Goal: Information Seeking & Learning: Learn about a topic

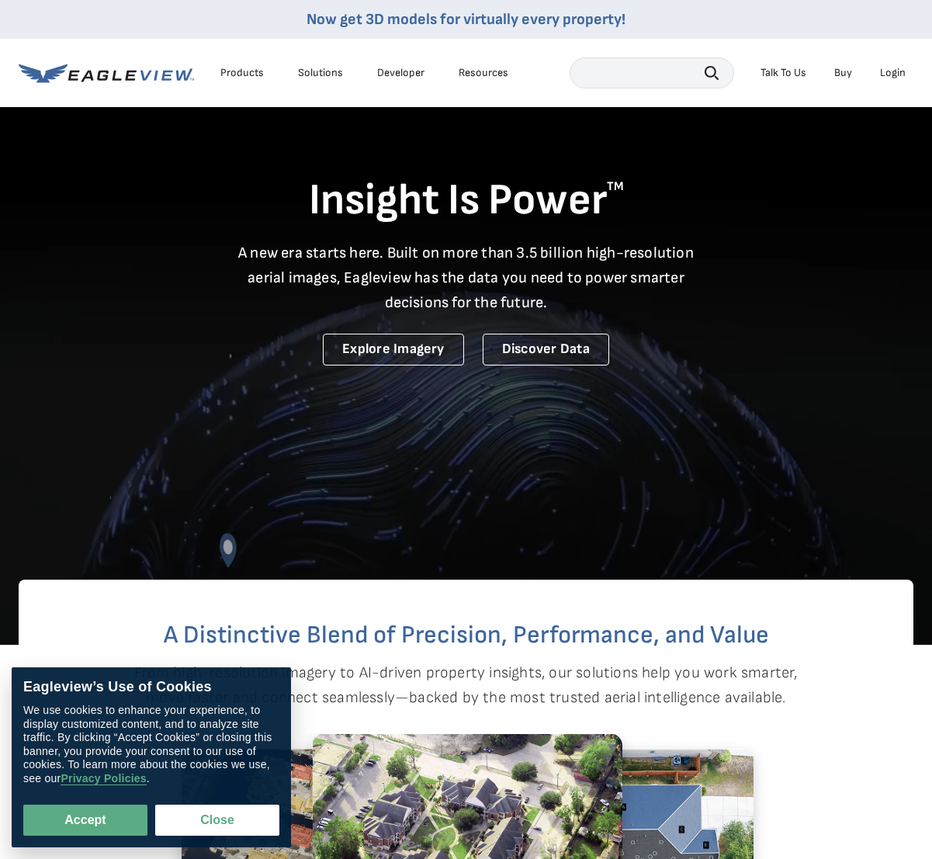
scroll to position [2, 0]
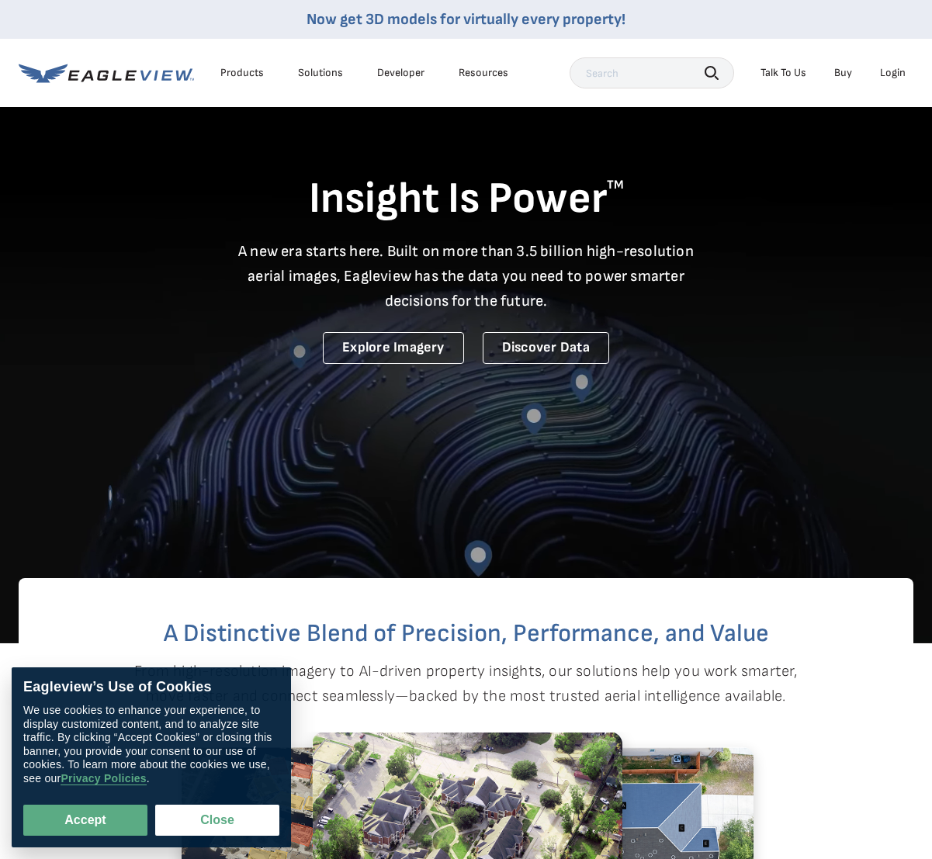
click at [227, 71] on div "Products" at bounding box center [241, 73] width 43 height 14
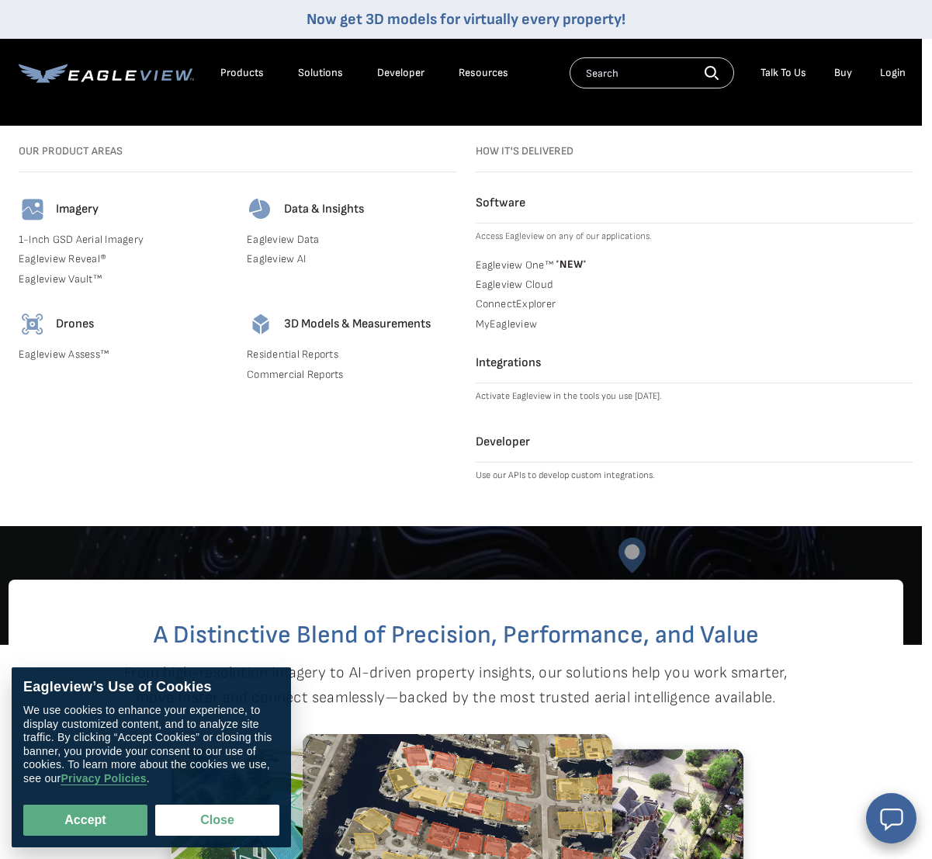
scroll to position [0, 12]
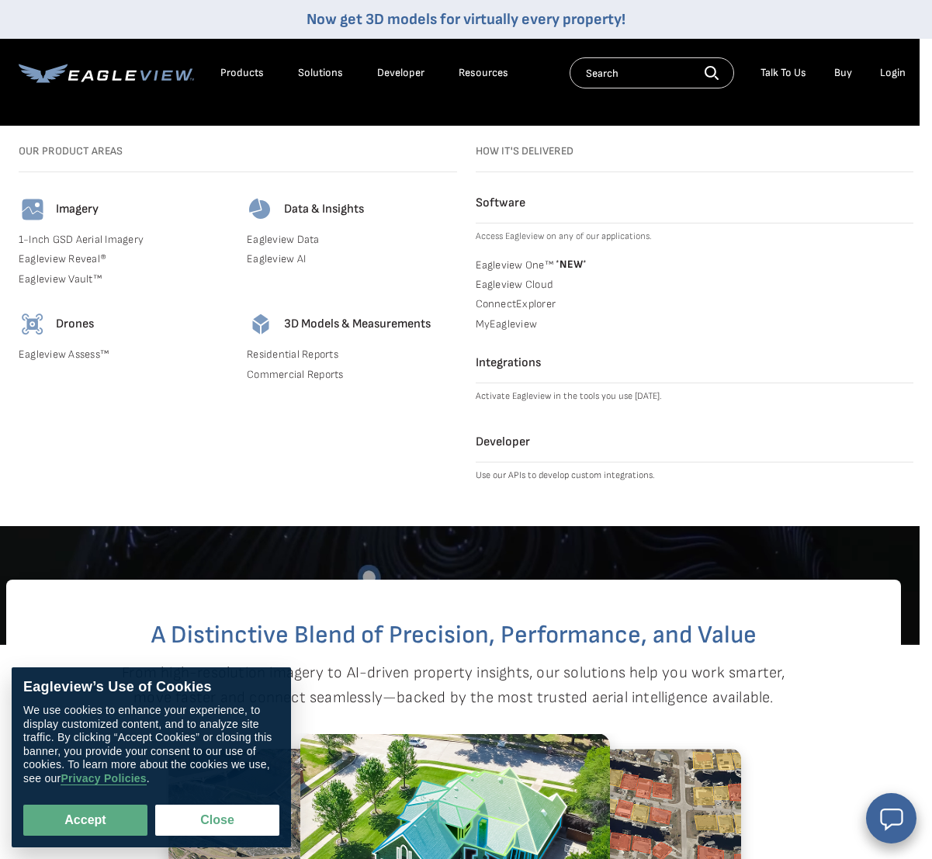
click at [83, 205] on h4 "Imagery" at bounding box center [77, 210] width 43 height 16
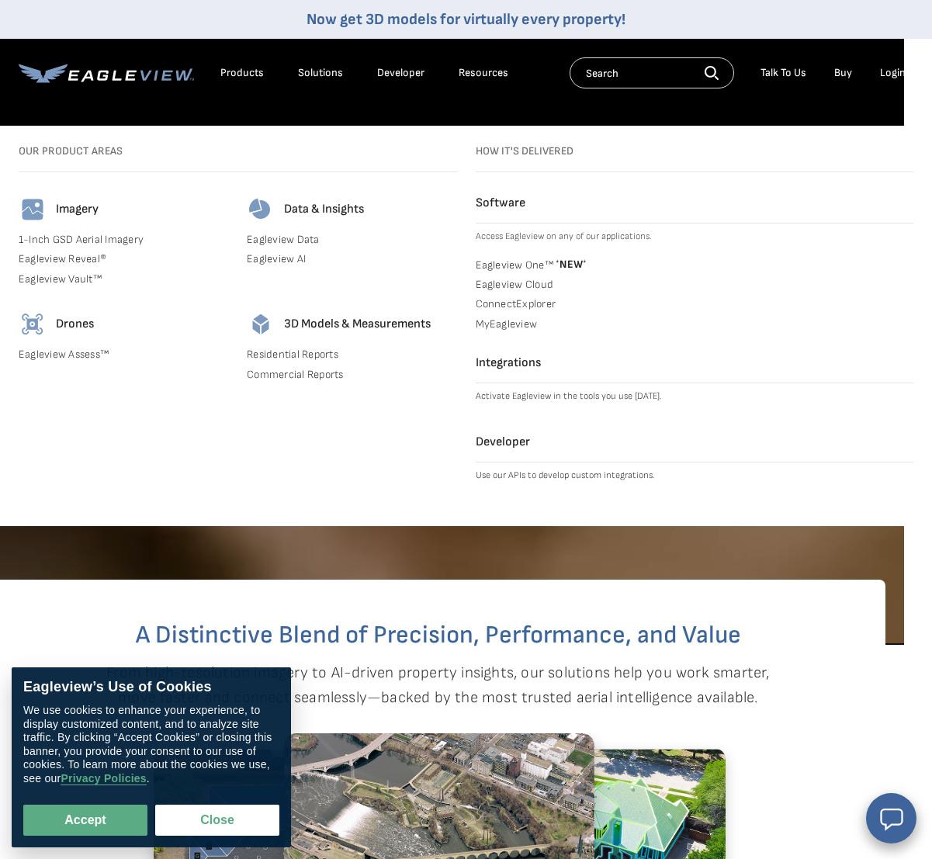
scroll to position [-2, 29]
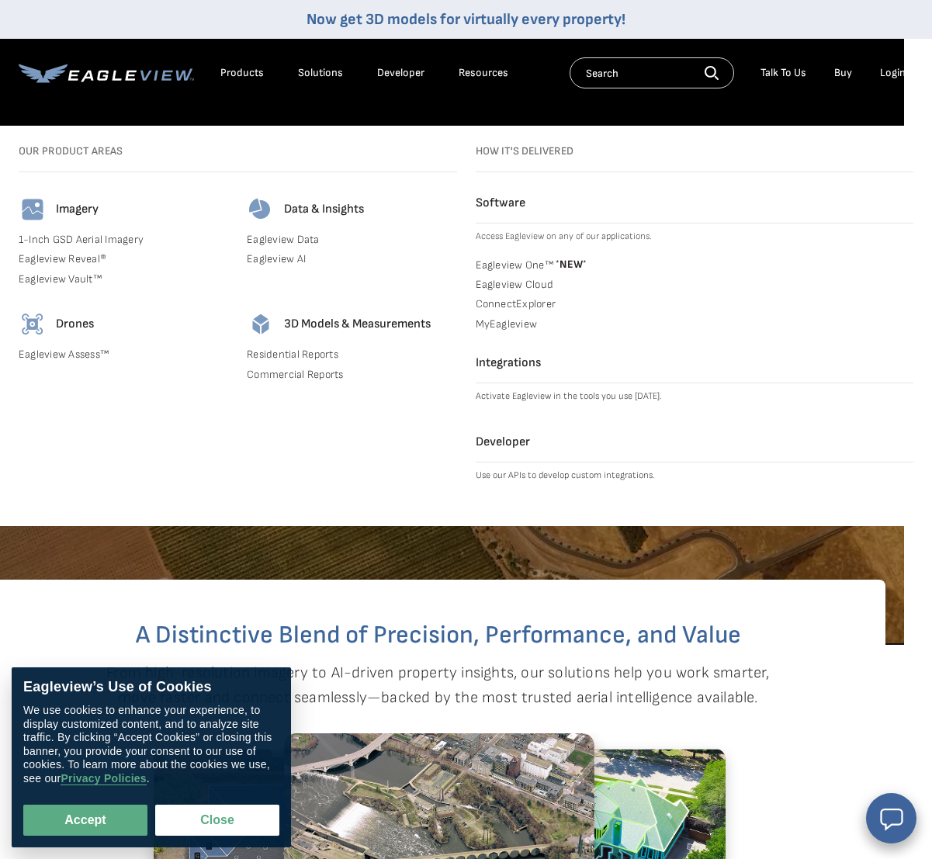
click at [109, 240] on link "1-Inch GSD Aerial Imagery" at bounding box center [123, 240] width 209 height 14
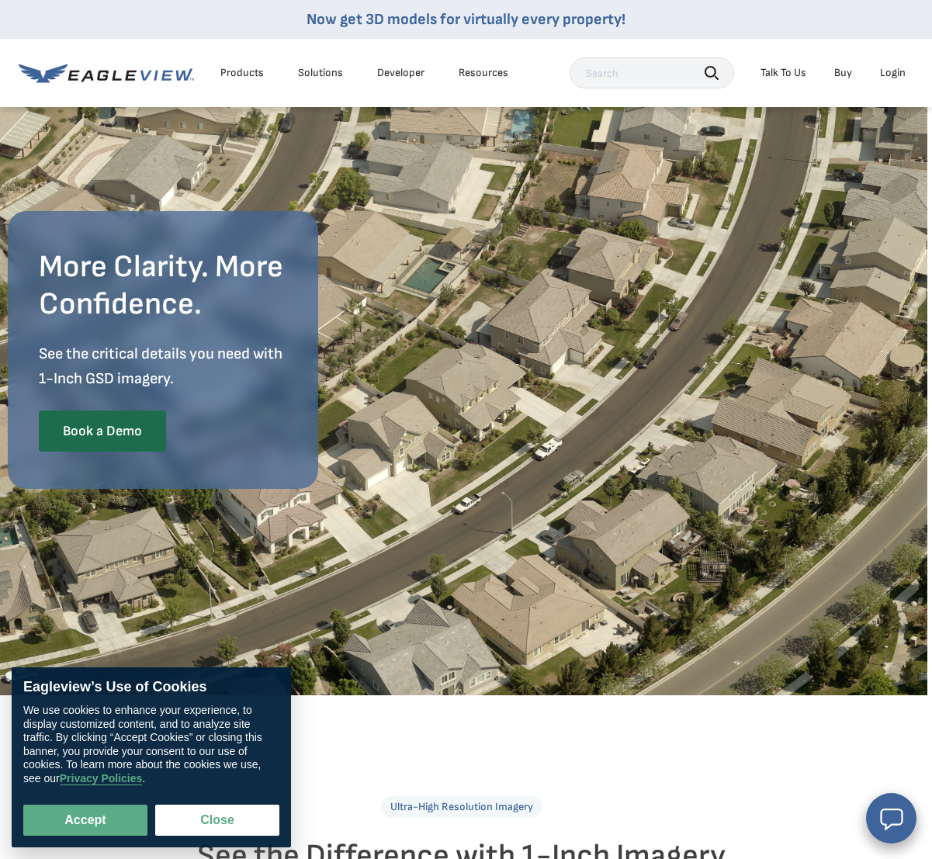
scroll to position [0, 6]
click at [311, 67] on div "Solutions" at bounding box center [320, 73] width 45 height 14
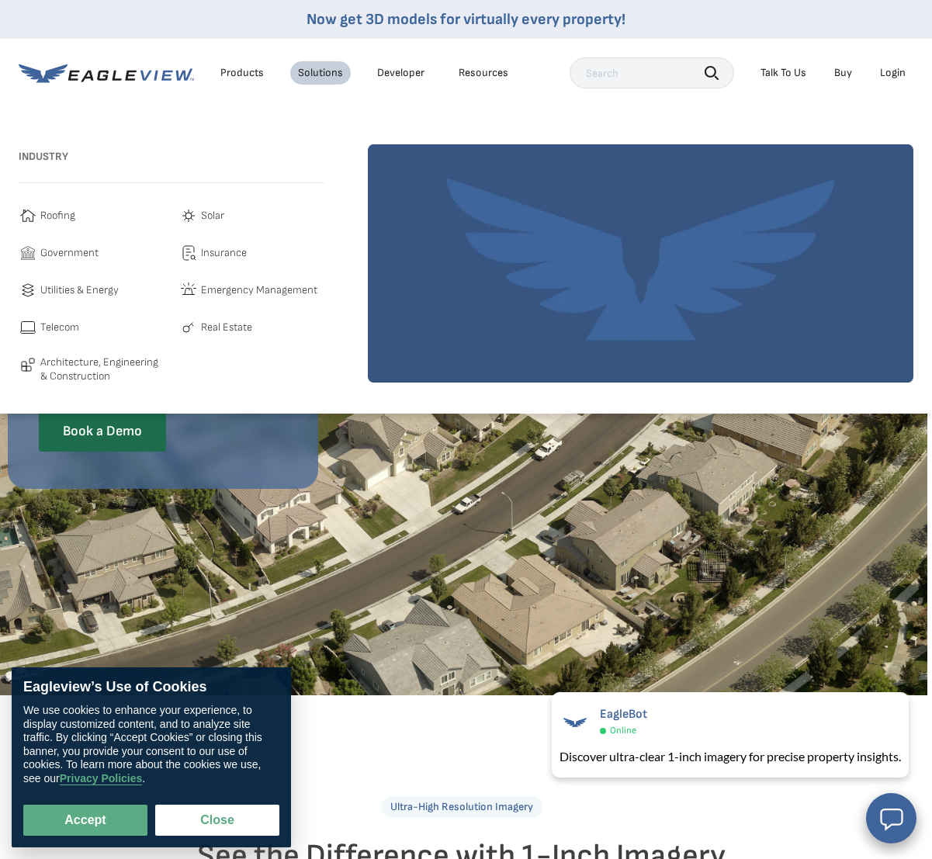
scroll to position [0, 0]
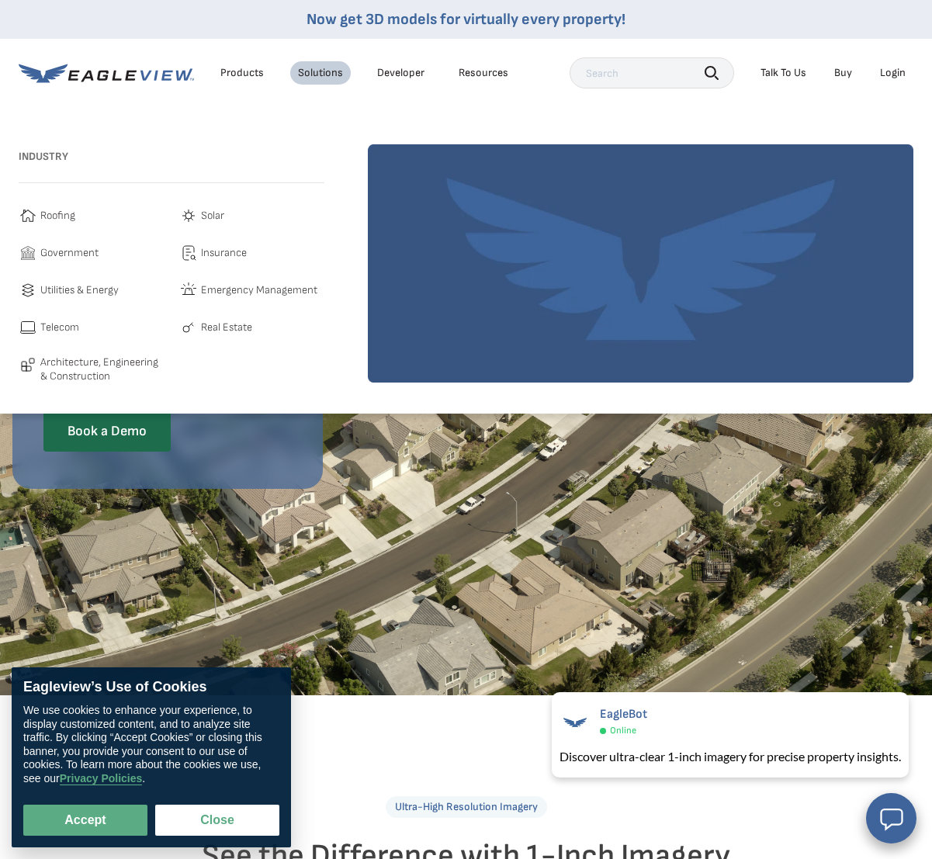
click at [248, 71] on div "Products" at bounding box center [241, 73] width 43 height 14
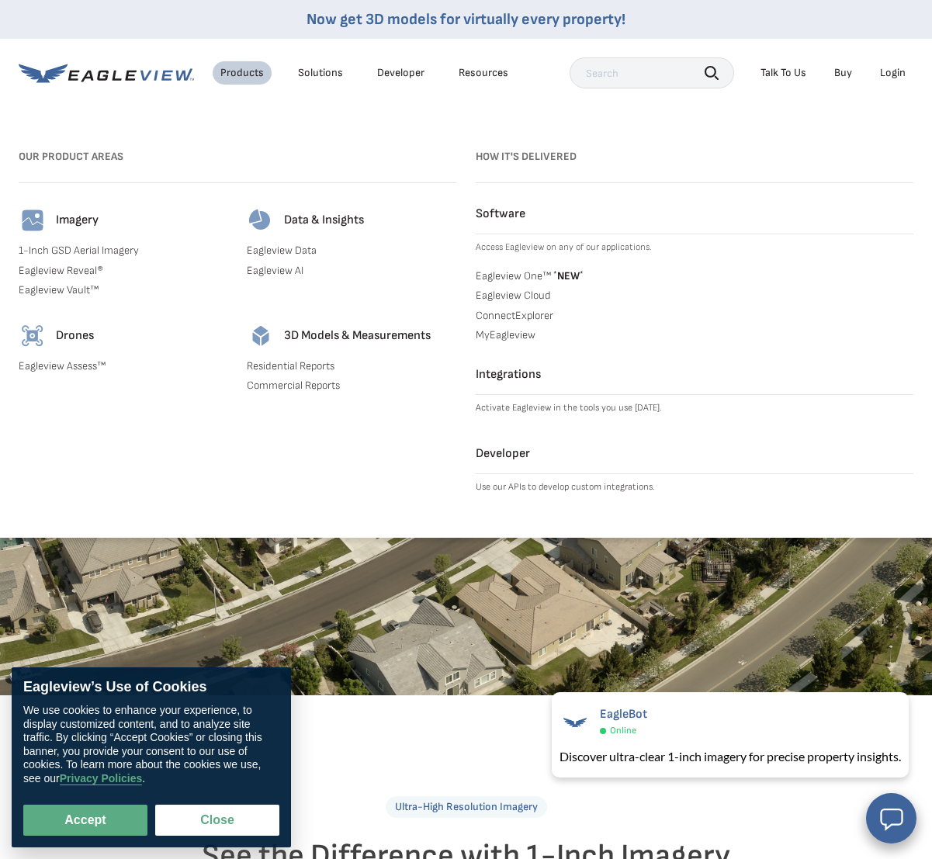
click at [71, 270] on link "Eagleview Reveal®" at bounding box center [123, 271] width 209 height 14
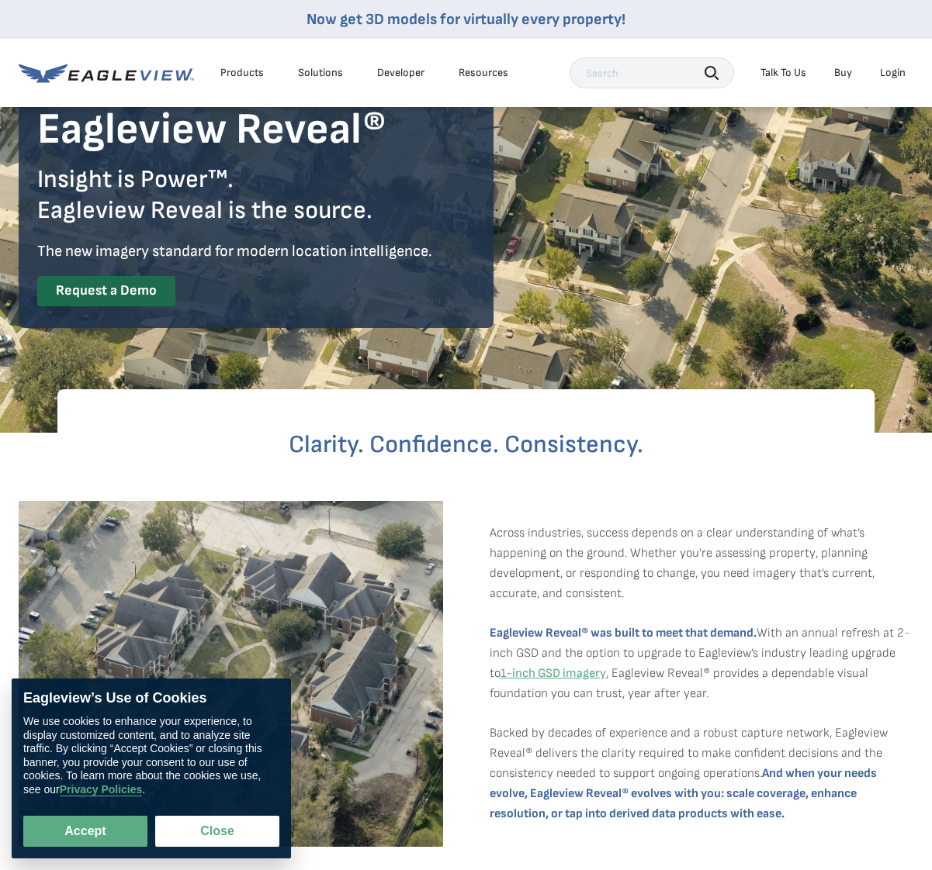
scroll to position [126, 0]
